Goal: Transaction & Acquisition: Purchase product/service

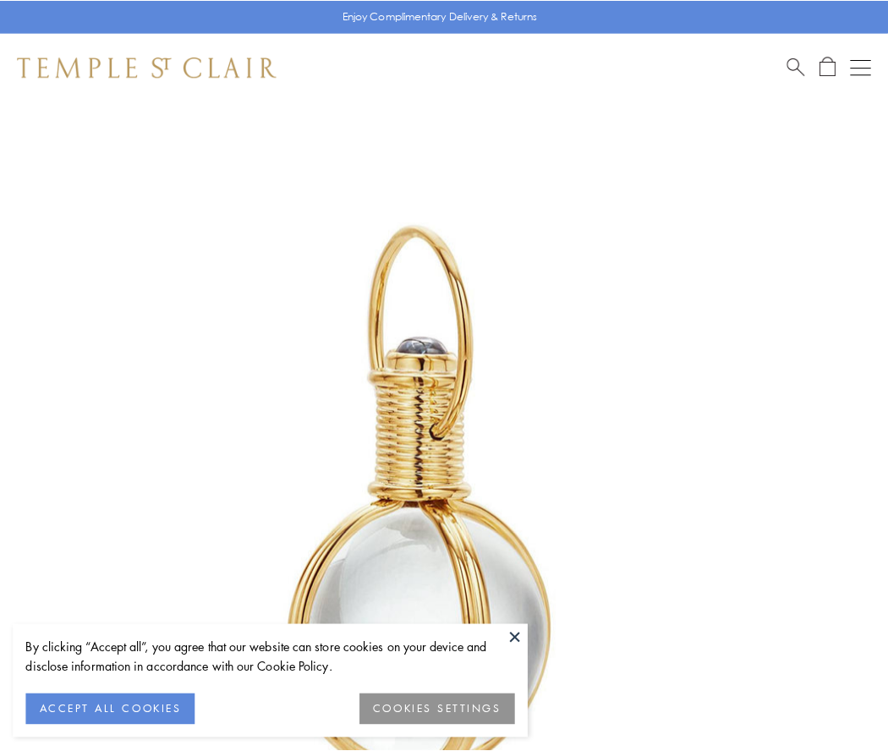
scroll to position [441, 0]
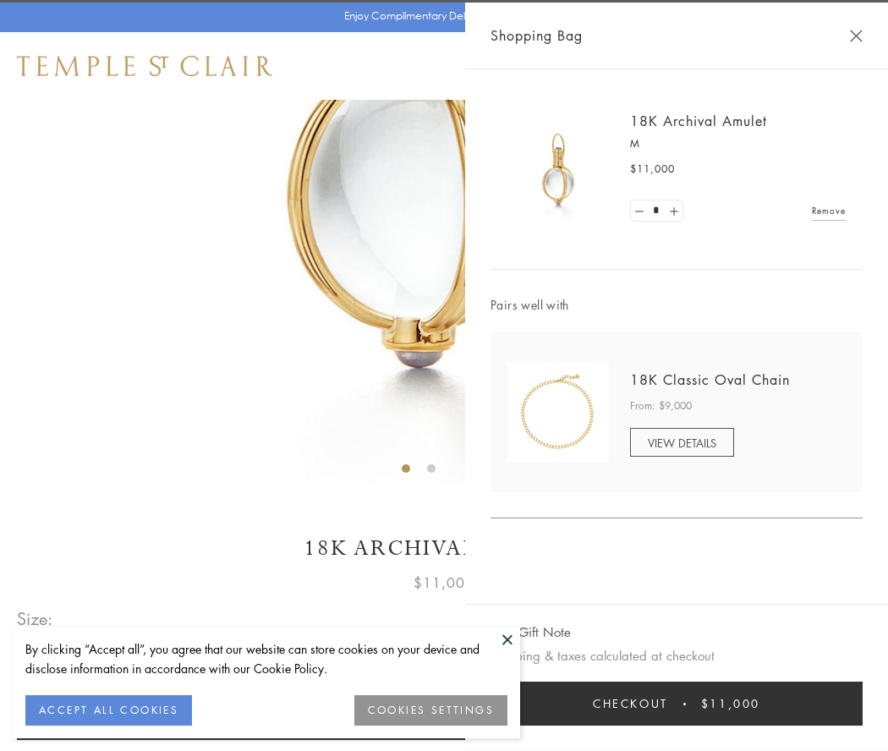
click at [676, 703] on button "Checkout $11,000" at bounding box center [676, 703] width 372 height 44
